Goal: Find contact information: Find contact information

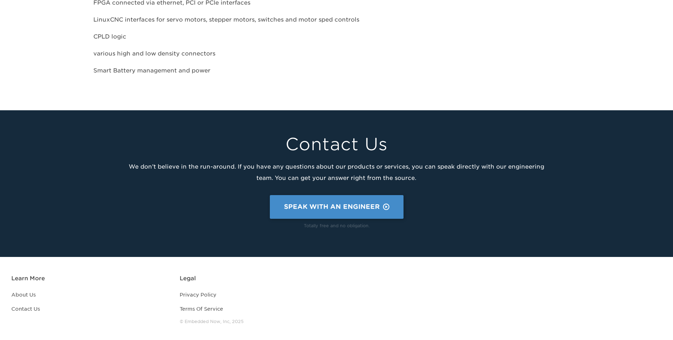
scroll to position [1485, 0]
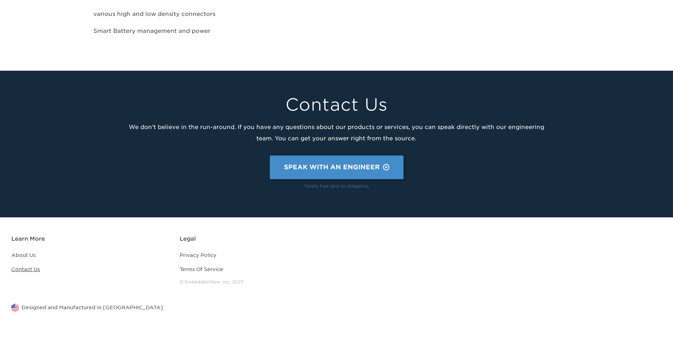
click at [18, 268] on link "Contact Us" at bounding box center [25, 270] width 29 height 6
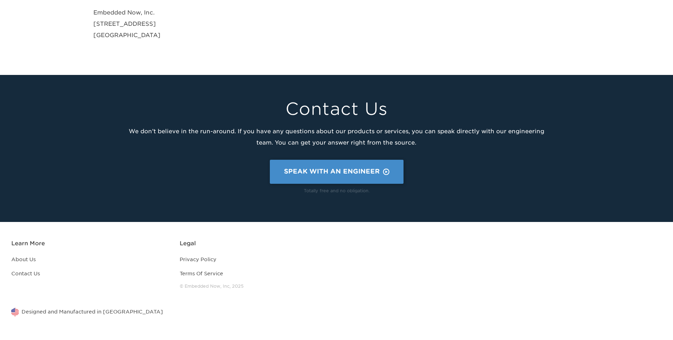
scroll to position [474, 0]
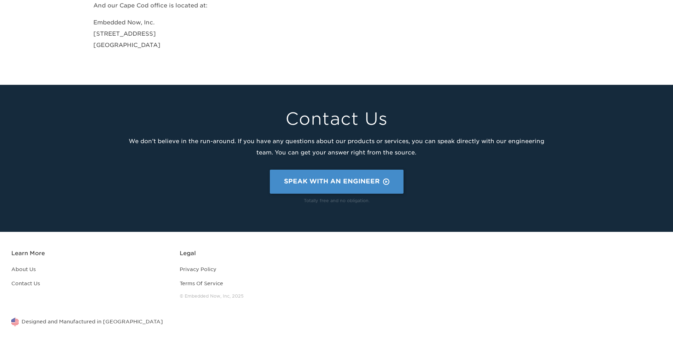
click at [610, 259] on footer "Learn More About Us Contact Us Legal Privacy Policy Terms Of Service © Embedded…" at bounding box center [336, 293] width 673 height 123
click at [191, 221] on footer "Contact Us We don’t believe in the run-around. If you have any questions about …" at bounding box center [336, 158] width 673 height 147
click at [360, 185] on link "Speak With An Engineer" at bounding box center [336, 181] width 134 height 24
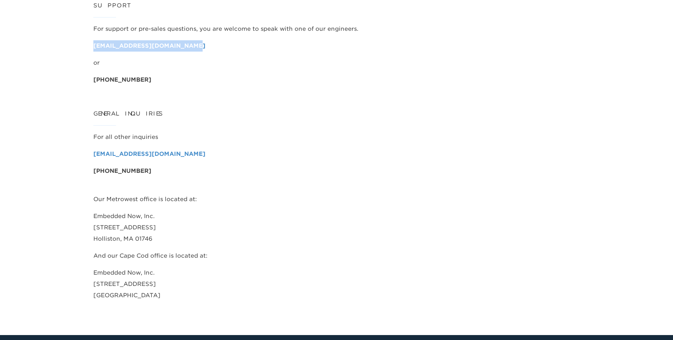
copy link "[EMAIL_ADDRESS][DOMAIN_NAME]"
drag, startPoint x: 199, startPoint y: 44, endPoint x: 91, endPoint y: 46, distance: 108.9
click at [91, 46] on section "Sales [EMAIL_ADDRESS][DOMAIN_NAME] or [PHONE_NUMBER] Support For support or pre…" at bounding box center [336, 122] width 509 height 426
copy strong "[EMAIL_ADDRESS][DOMAIN_NAME]"
drag, startPoint x: 180, startPoint y: 157, endPoint x: 91, endPoint y: 148, distance: 89.6
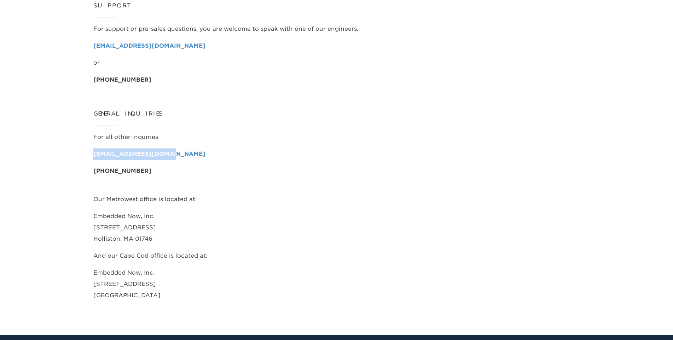
click at [91, 148] on section "Sales [EMAIL_ADDRESS][DOMAIN_NAME] or [PHONE_NUMBER] Support For support or pre…" at bounding box center [336, 122] width 509 height 426
click at [342, 290] on p "Embedded Now, Inc. 466 Main St., Suite 6 Harwich Port, MA 02646" at bounding box center [336, 284] width 487 height 34
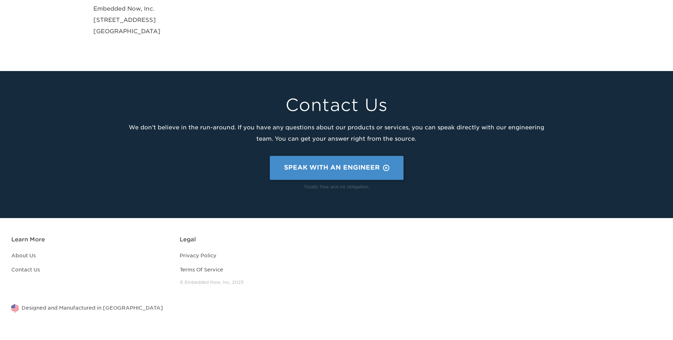
scroll to position [488, 0]
